Goal: Task Accomplishment & Management: Complete application form

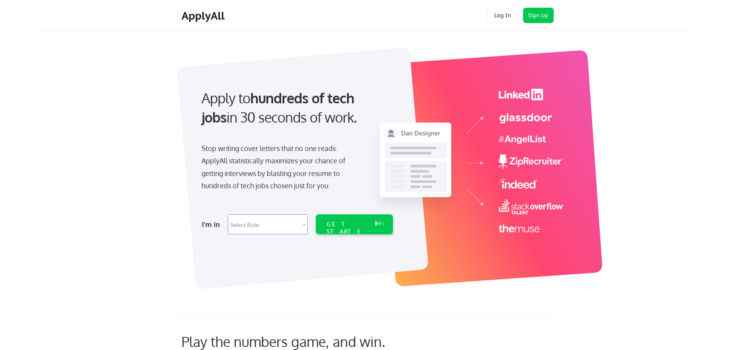
click at [292, 227] on select "Select Role Software Engineering Product Management Customer Success Sales UI/U…" at bounding box center [268, 224] width 80 height 20
select select ""it_security""
click at [228, 214] on select "Select Role Software Engineering Product Management Customer Success Sales UI/U…" at bounding box center [268, 224] width 80 height 20
select select ""it_security""
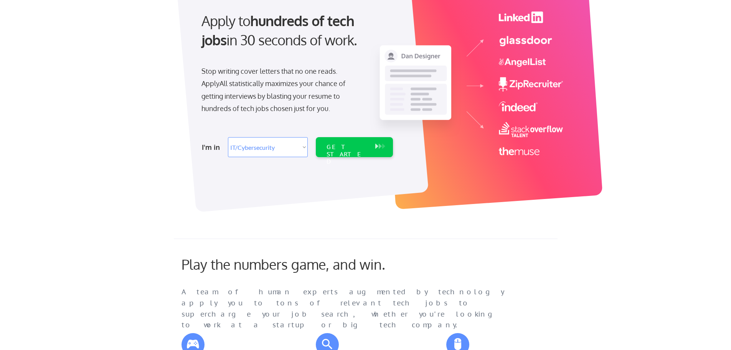
scroll to position [77, 0]
click at [302, 148] on select "Select Role Software Engineering Product Management Customer Success Sales UI/U…" at bounding box center [268, 147] width 80 height 20
click at [228, 137] on select "Select Role Software Engineering Product Management Customer Success Sales UI/U…" at bounding box center [268, 147] width 80 height 20
click at [365, 146] on div "GET STARTED" at bounding box center [347, 155] width 41 height 22
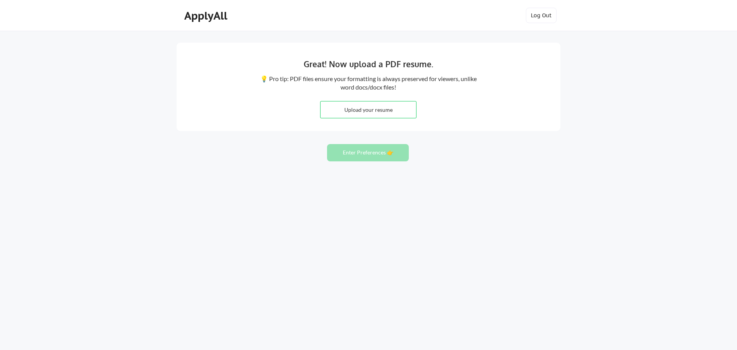
type input "C:\fakepath\WilsonWalter_Resume_2025.docx.pdf"
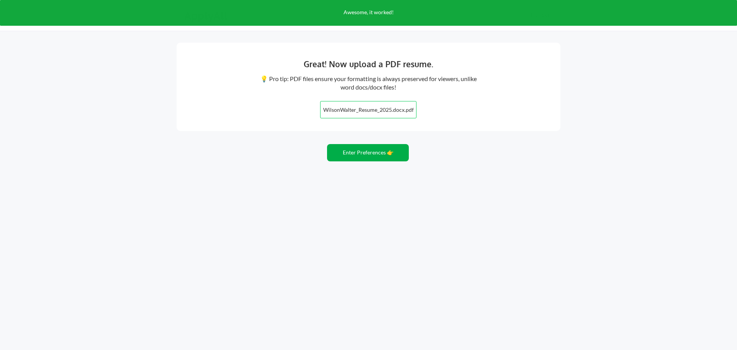
click at [372, 150] on button "Enter Preferences 👉" at bounding box center [368, 152] width 82 height 17
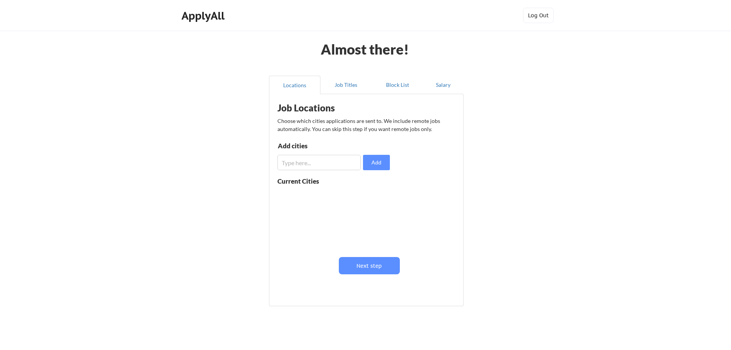
click at [306, 162] on input "input" at bounding box center [318, 162] width 83 height 15
type input "[GEOGRAPHIC_DATA], [GEOGRAPHIC_DATA]"
click at [371, 165] on button "Add" at bounding box center [376, 162] width 27 height 15
click at [297, 163] on input "input" at bounding box center [318, 162] width 83 height 15
type input "[GEOGRAPHIC_DATA], [GEOGRAPHIC_DATA]"
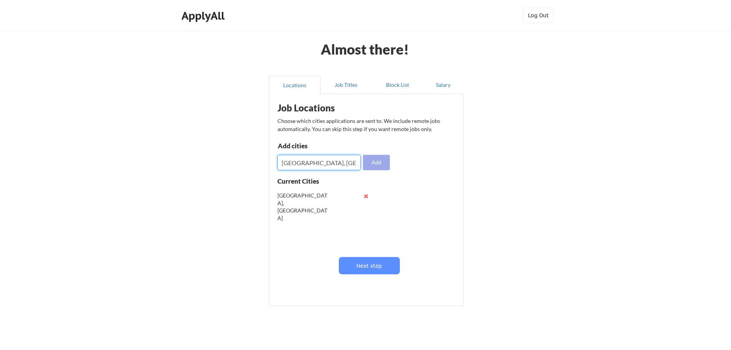
click at [381, 158] on button "Add" at bounding box center [376, 162] width 27 height 15
click at [299, 162] on input "input" at bounding box center [318, 162] width 83 height 15
type input "Katy, TX"
click at [381, 162] on button "Add" at bounding box center [376, 162] width 27 height 15
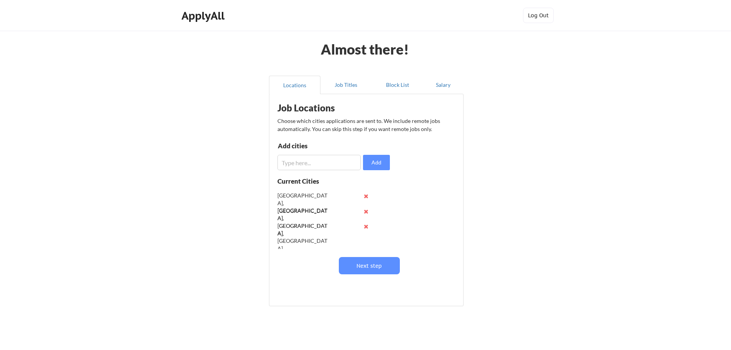
click at [312, 165] on input "input" at bounding box center [318, 162] width 83 height 15
click at [365, 227] on button at bounding box center [366, 226] width 6 height 6
click at [301, 162] on input "input" at bounding box center [318, 162] width 83 height 15
type input "[GEOGRAPHIC_DATA], [GEOGRAPHIC_DATA]"
click at [376, 164] on button "Add" at bounding box center [376, 162] width 27 height 15
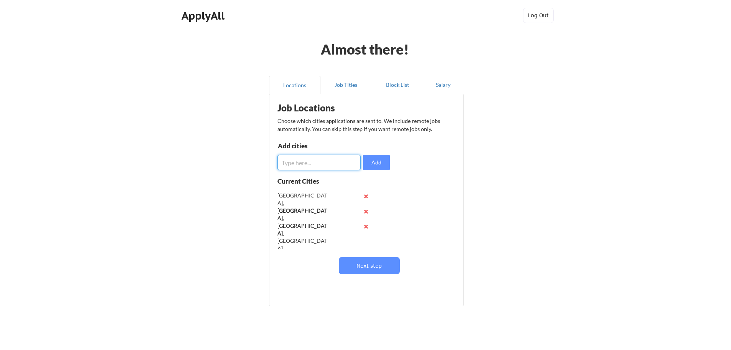
click at [314, 164] on input "input" at bounding box center [318, 162] width 83 height 15
type input "[GEOGRAPHIC_DATA], [GEOGRAPHIC_DATA]"
click at [373, 158] on button "Add" at bounding box center [376, 162] width 27 height 15
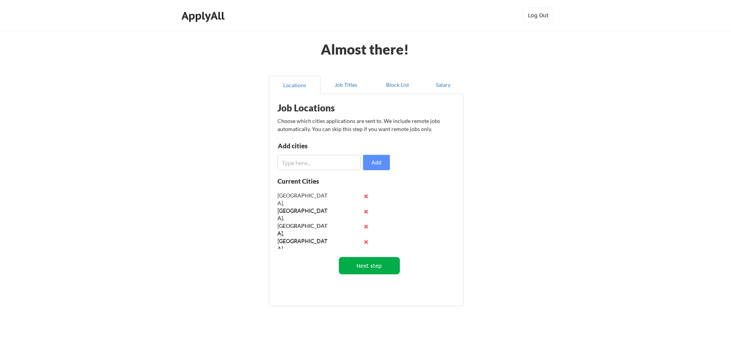
click at [357, 264] on button "Next step" at bounding box center [369, 265] width 61 height 17
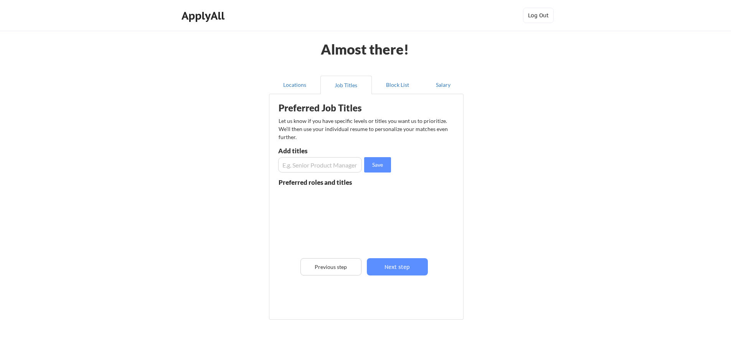
click at [302, 168] on input "input" at bounding box center [320, 164] width 84 height 15
type input "Security Engineer"
click at [379, 167] on button "Save" at bounding box center [377, 164] width 27 height 15
click at [307, 168] on input "input" at bounding box center [320, 164] width 84 height 15
type input "System Administrator"
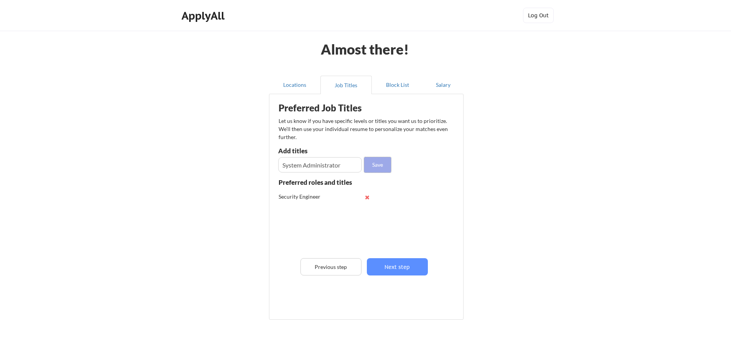
click at [379, 162] on button "Save" at bounding box center [377, 164] width 27 height 15
click at [324, 168] on input "input" at bounding box center [320, 164] width 84 height 15
type input "Developer"
click at [377, 162] on button "Save" at bounding box center [377, 164] width 27 height 15
drag, startPoint x: 377, startPoint y: 162, endPoint x: 430, endPoint y: 168, distance: 52.9
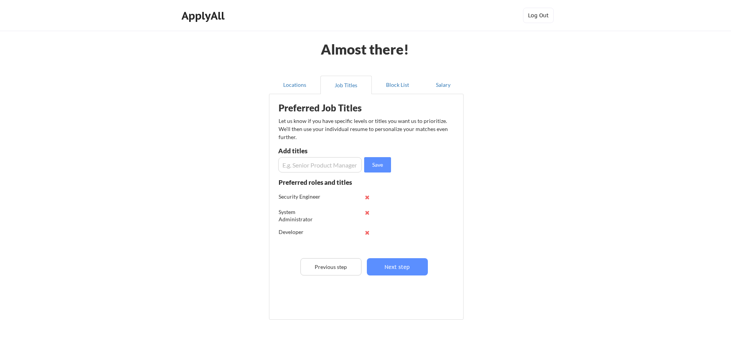
click at [434, 168] on div "Preferred Job Titles Let us know if you have specific levels or titles you want…" at bounding box center [367, 205] width 189 height 214
click at [290, 164] on input "input" at bounding box center [320, 164] width 84 height 15
type input "Solutions Architect"
click at [376, 162] on button "Save" at bounding box center [377, 164] width 27 height 15
click at [306, 164] on input "input" at bounding box center [320, 164] width 84 height 15
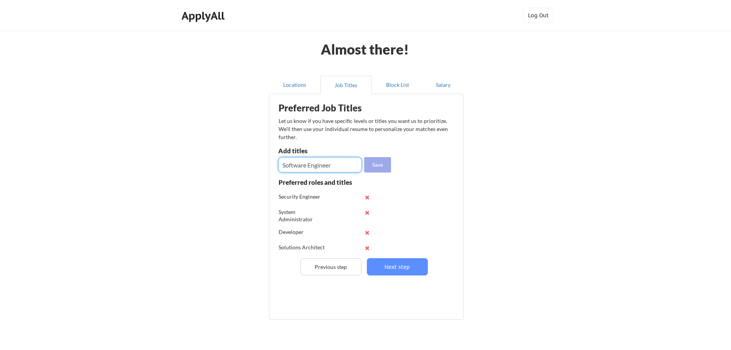
type input "Software Engineer"
click at [375, 167] on button "Save" at bounding box center [377, 164] width 27 height 15
click at [331, 167] on input "input" at bounding box center [320, 164] width 84 height 15
type input "Physicist"
click at [372, 164] on button "Save" at bounding box center [377, 164] width 27 height 15
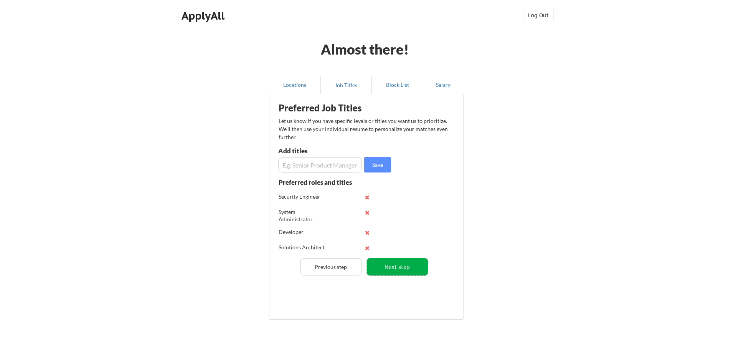
click at [393, 263] on button "Next step" at bounding box center [397, 266] width 61 height 17
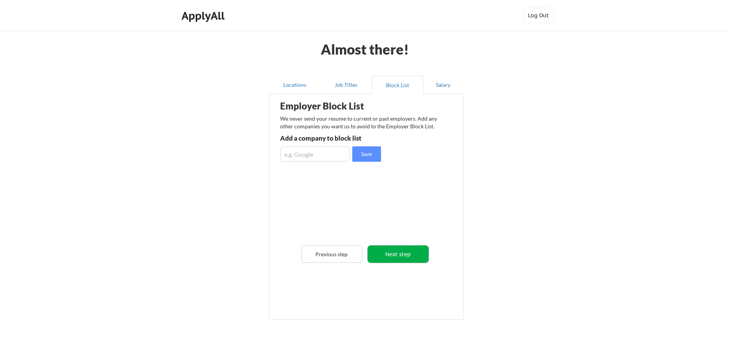
click at [394, 250] on button "Next step" at bounding box center [398, 253] width 61 height 17
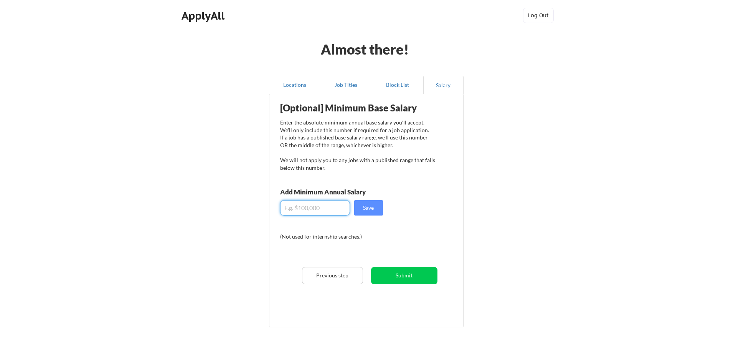
click at [301, 211] on input "input" at bounding box center [315, 207] width 70 height 15
type input "$5"
type input "$1"
type input "$135,000"
click at [372, 209] on button "Save" at bounding box center [368, 207] width 29 height 15
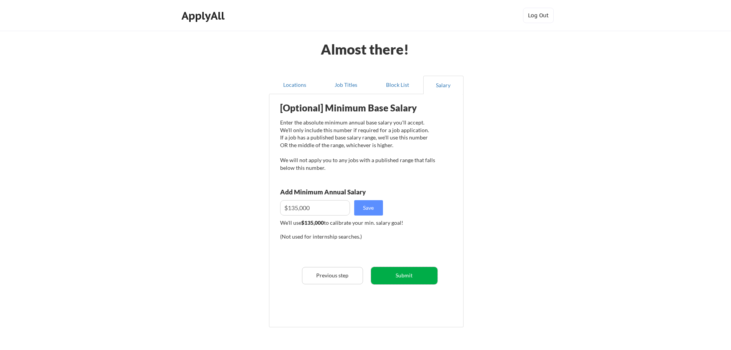
click at [398, 277] on button "Submit" at bounding box center [404, 275] width 66 height 17
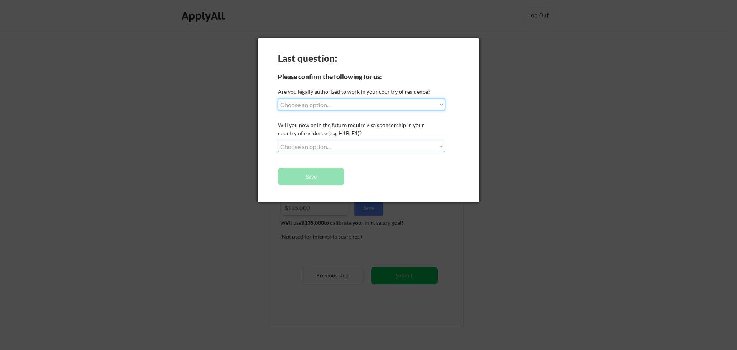
click at [345, 101] on select "Choose an option... Yes, I am a US Citizen Yes, I am a Canadian Citizen Yes, I …" at bounding box center [361, 105] width 167 height 12
select select ""yes__i_am_a_us_citizen""
click at [278, 99] on select "Choose an option... Yes, I am a US Citizen Yes, I am a Canadian Citizen Yes, I …" at bounding box center [361, 105] width 167 height 12
click at [342, 147] on select "Choose an option... No, I will not need sponsorship Yes, I will need sponsorship" at bounding box center [361, 146] width 167 height 12
select select ""no__i_will_not_need_sponsorship""
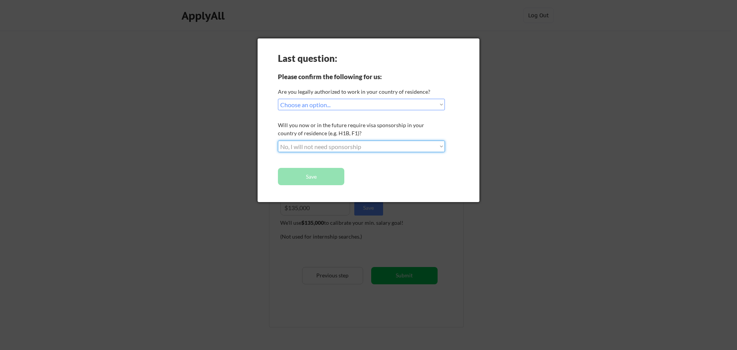
click at [278, 140] on select "Choose an option... No, I will not need sponsorship Yes, I will need sponsorship" at bounding box center [361, 146] width 167 height 12
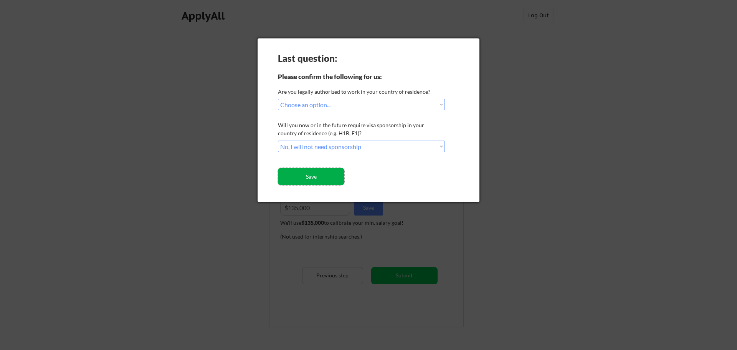
click at [320, 177] on button "Save" at bounding box center [311, 176] width 66 height 17
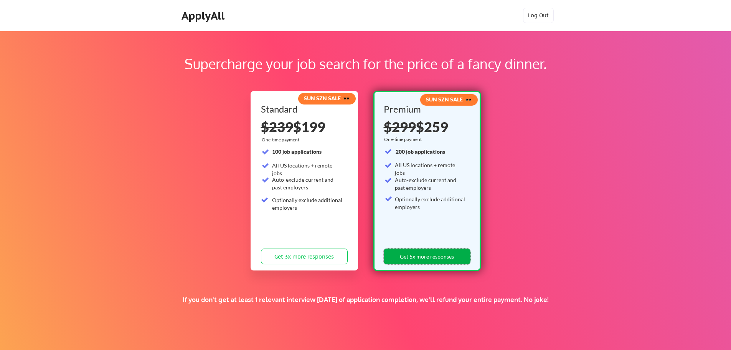
click at [417, 253] on button "Get 5x more responses" at bounding box center [427, 256] width 87 height 16
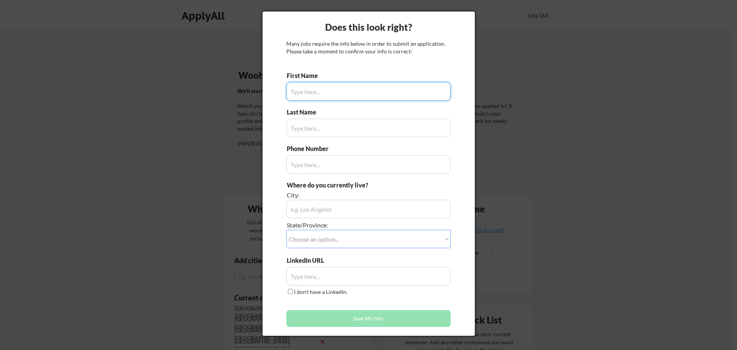
click at [327, 91] on input "input" at bounding box center [368, 91] width 164 height 18
type input "[PERSON_NAME]"
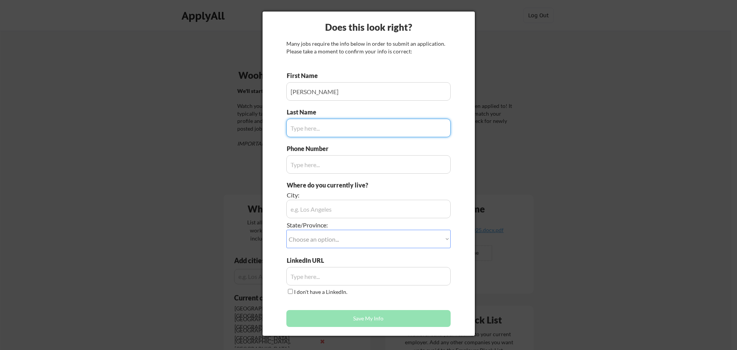
click at [314, 132] on input "input" at bounding box center [368, 128] width 164 height 18
type input "[PERSON_NAME]"
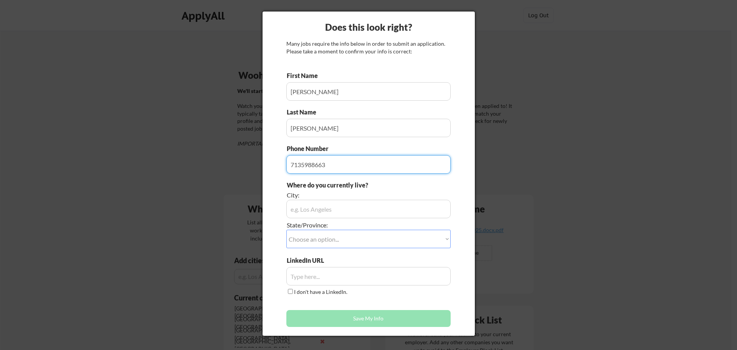
type input "7135988663"
click at [323, 210] on input "input" at bounding box center [368, 209] width 164 height 18
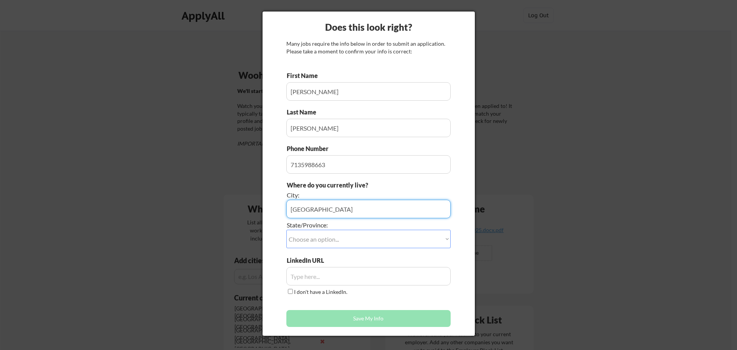
type input "[GEOGRAPHIC_DATA]"
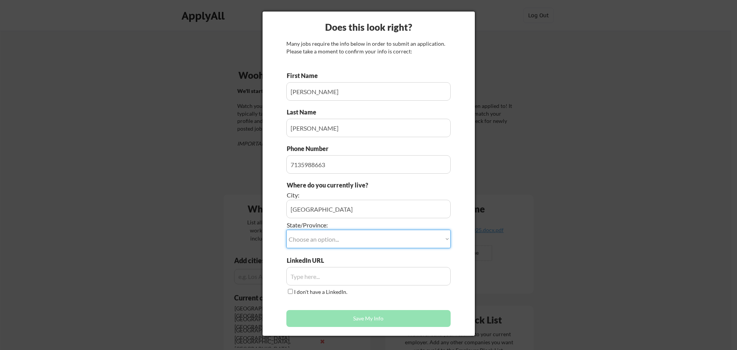
click at [364, 241] on select "Choose an option... Other/Not Applicable [US_STATE] [US_STATE] [GEOGRAPHIC_DATA…" at bounding box center [368, 239] width 164 height 18
select select ""[US_STATE]""
click at [286, 230] on select "Choose an option... Other/Not Applicable [US_STATE] [US_STATE] [GEOGRAPHIC_DATA…" at bounding box center [368, 239] width 164 height 18
click at [330, 273] on input "input" at bounding box center [368, 276] width 164 height 18
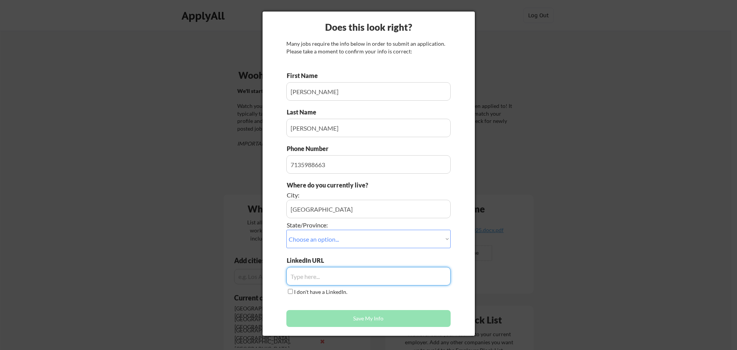
paste input "[DOMAIN_NAME][URL][PERSON_NAME]"
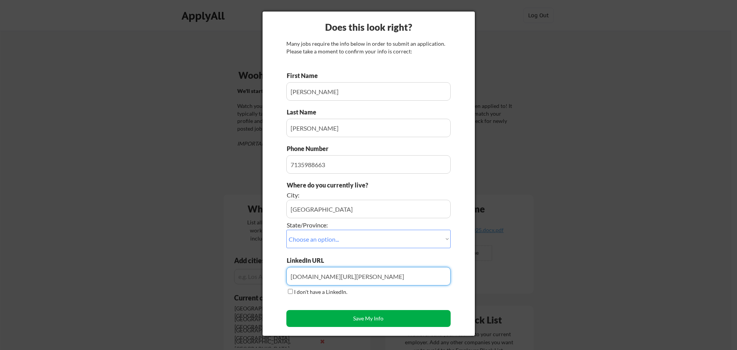
type input "[DOMAIN_NAME][URL][PERSON_NAME]"
click at [372, 320] on button "Save My Info" at bounding box center [368, 318] width 164 height 17
